Goal: Task Accomplishment & Management: Use online tool/utility

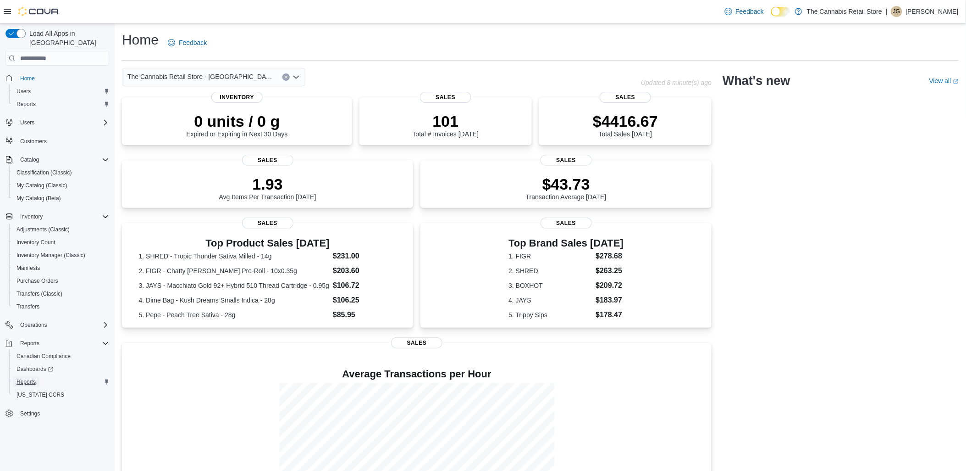
click at [34, 378] on span "Reports" at bounding box center [26, 381] width 19 height 7
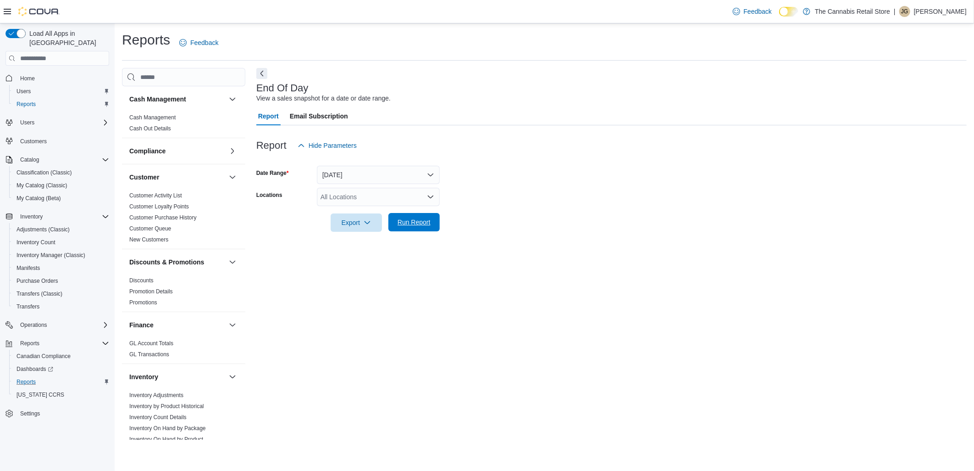
click at [426, 225] on span "Run Report" at bounding box center [414, 221] width 33 height 9
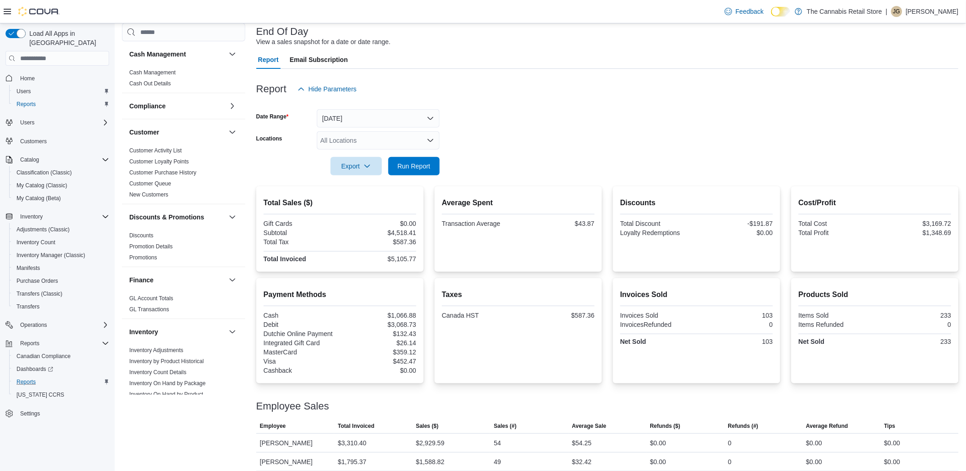
scroll to position [63, 0]
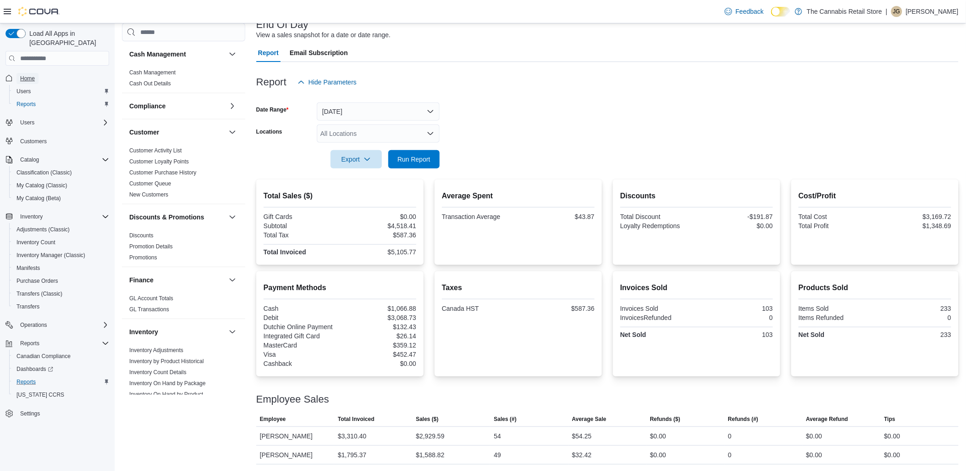
click at [24, 75] on span "Home" at bounding box center [27, 78] width 15 height 7
